Goal: Information Seeking & Learning: Learn about a topic

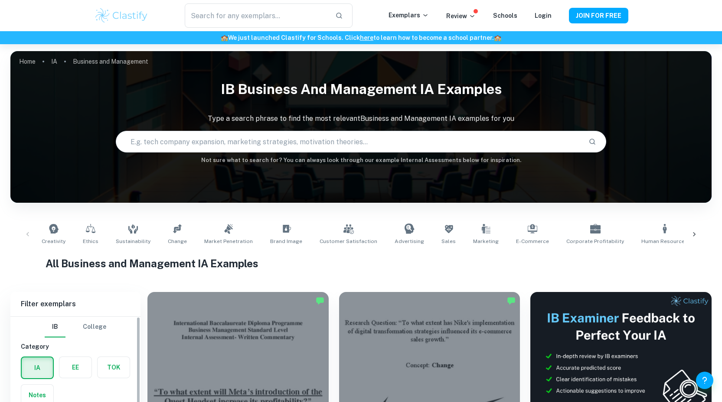
click at [80, 357] on label "button" at bounding box center [75, 367] width 32 height 21
click at [0, 0] on input "radio" at bounding box center [0, 0] width 0 height 0
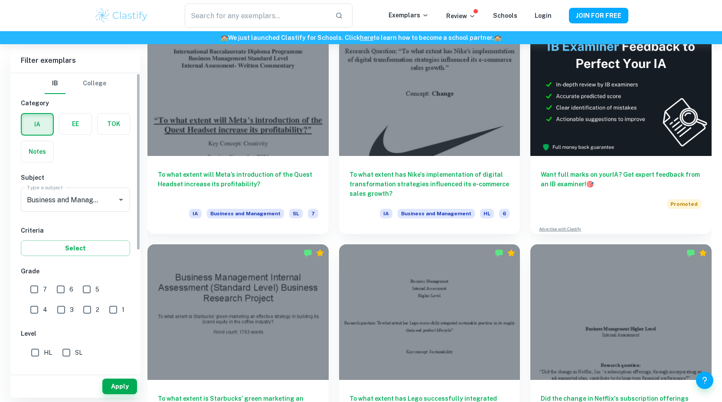
scroll to position [272, 0]
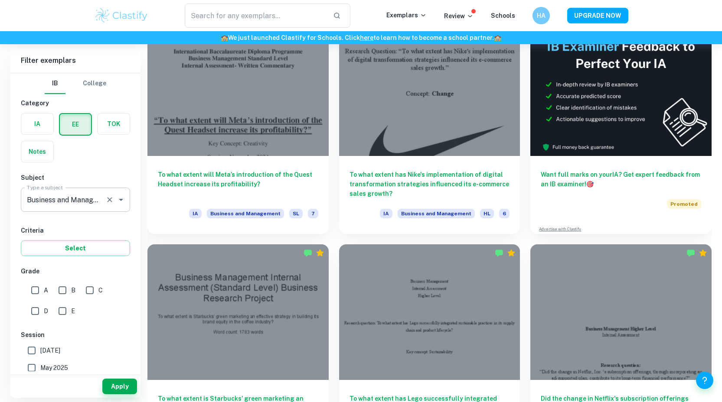
click at [119, 200] on icon "Open" at bounding box center [121, 200] width 10 height 10
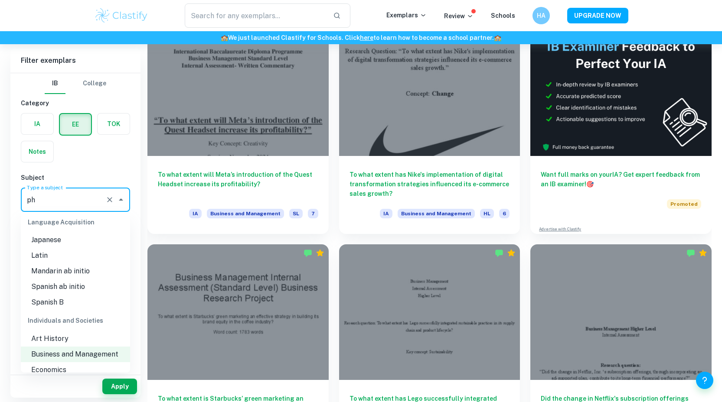
scroll to position [0, 0]
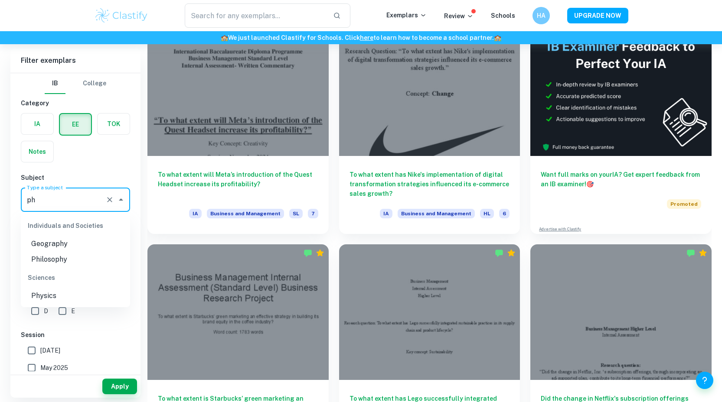
click at [53, 298] on li "Physics" at bounding box center [75, 296] width 109 height 16
type input "Physics"
click at [120, 386] on button "Apply" at bounding box center [119, 387] width 35 height 16
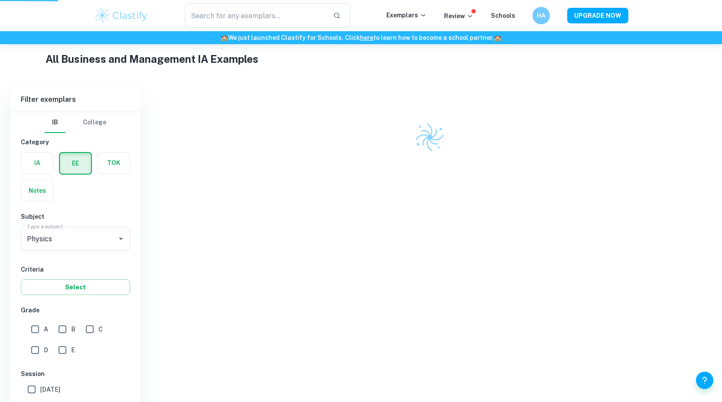
scroll to position [174, 0]
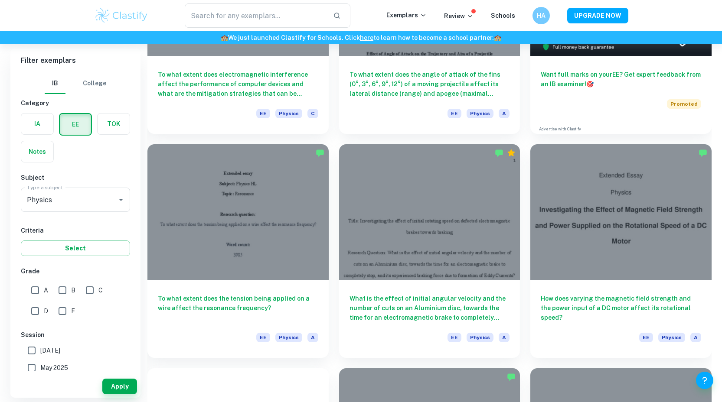
scroll to position [194, 0]
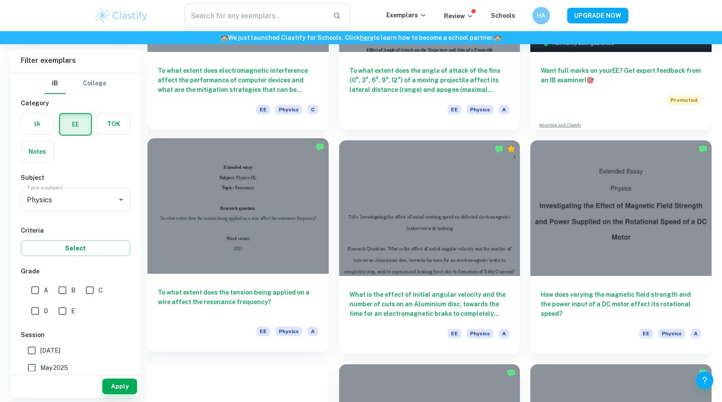
click at [309, 311] on h6 "To what extent does the tension being applied on a wire affect the resonance fr…" at bounding box center [238, 302] width 160 height 29
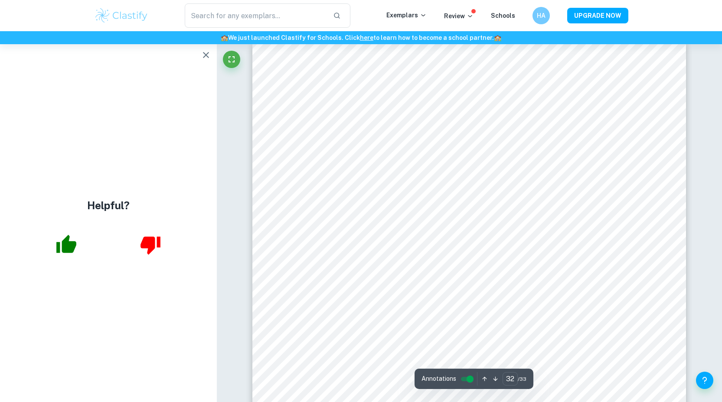
scroll to position [18012, 0]
click at [202, 53] on icon "button" at bounding box center [206, 55] width 10 height 10
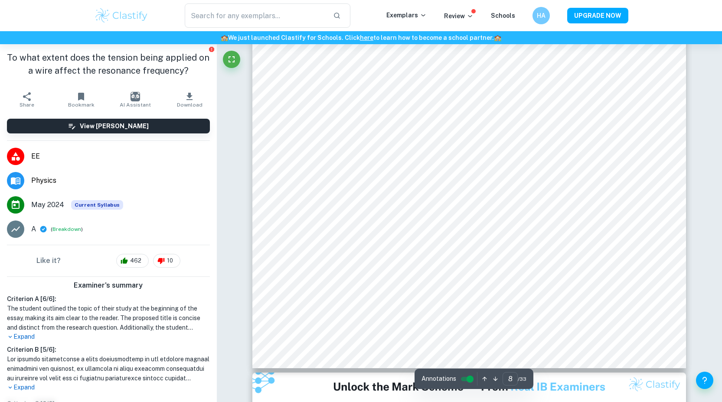
scroll to position [4337, 0]
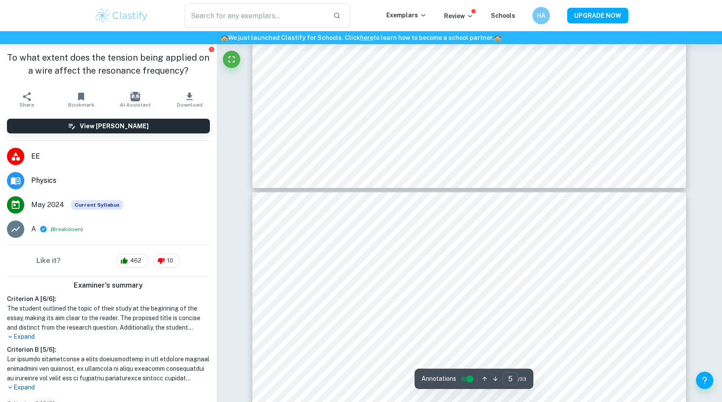
type input "4"
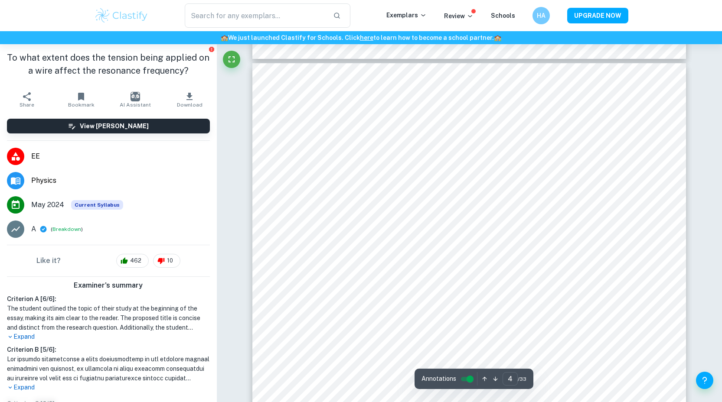
scroll to position [1761, 0]
